Goal: Information Seeking & Learning: Learn about a topic

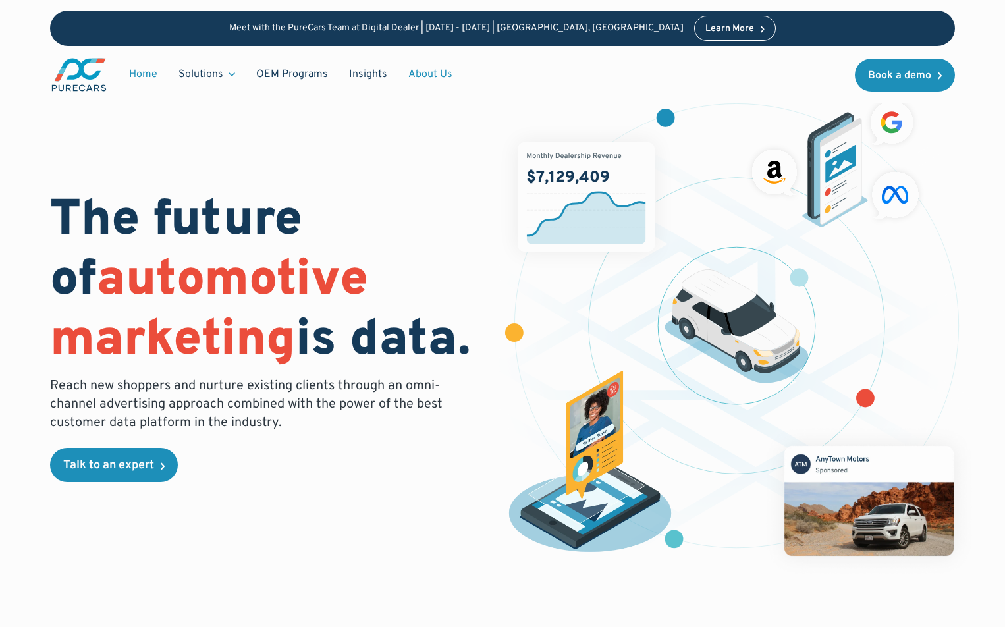
click at [443, 72] on link "About Us" at bounding box center [430, 74] width 65 height 25
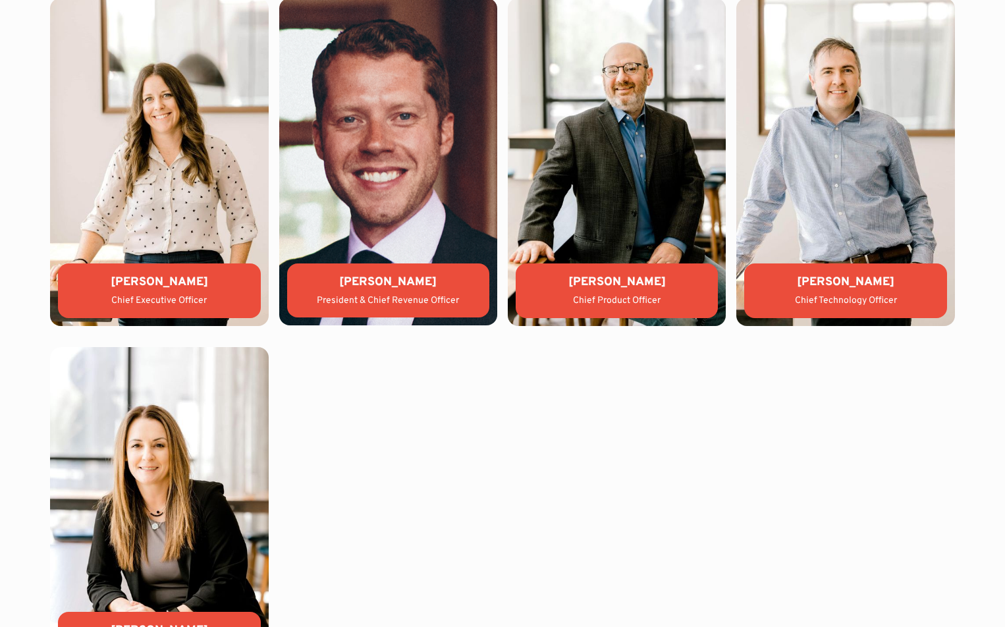
scroll to position [2927, 0]
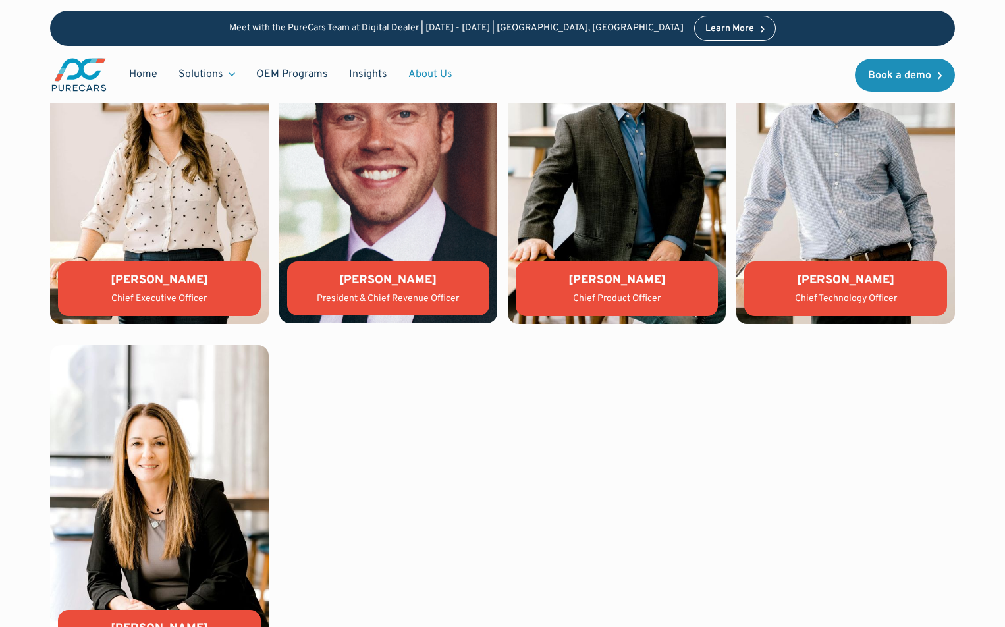
click at [375, 198] on img at bounding box center [388, 159] width 218 height 327
click at [374, 292] on div "President & Chief Revenue Officer" at bounding box center [388, 298] width 181 height 13
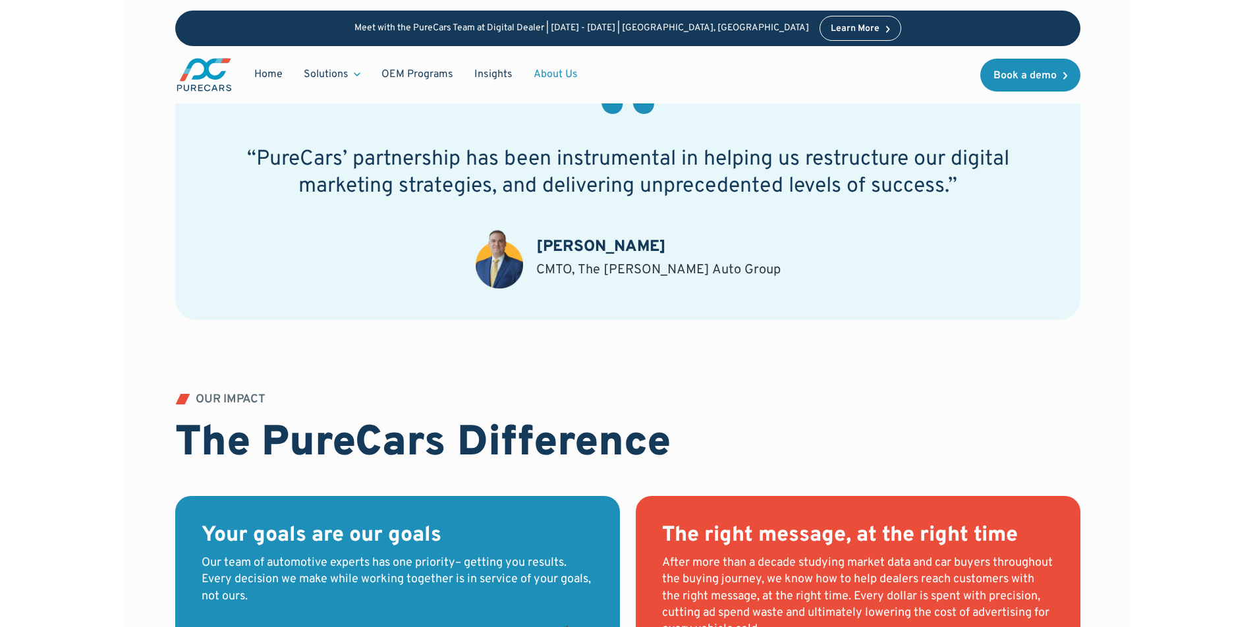
scroll to position [1049, 0]
